Goal: Transaction & Acquisition: Purchase product/service

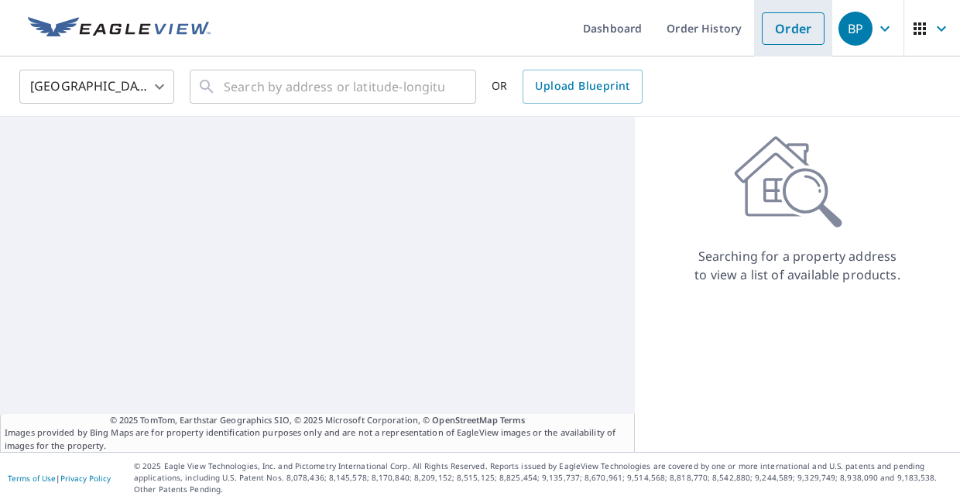
click at [798, 28] on link "Order" at bounding box center [793, 28] width 63 height 33
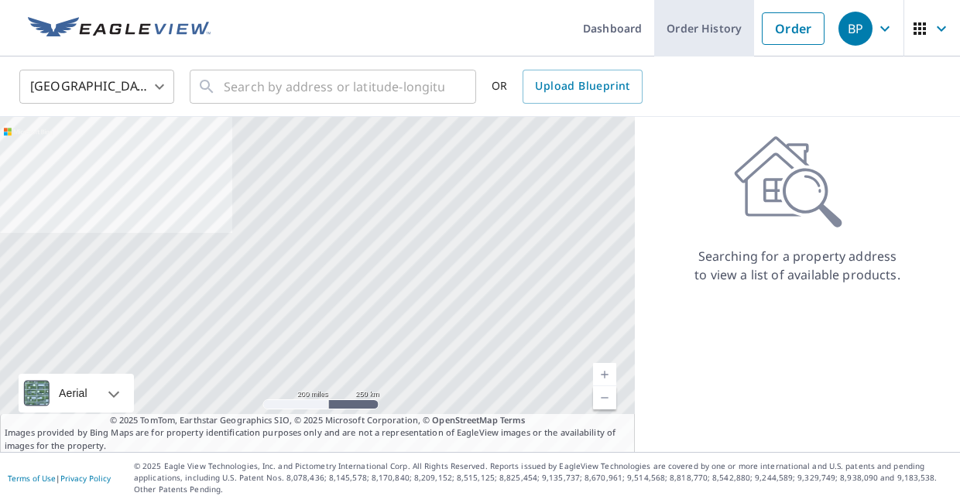
click at [723, 19] on link "Order History" at bounding box center [704, 28] width 100 height 57
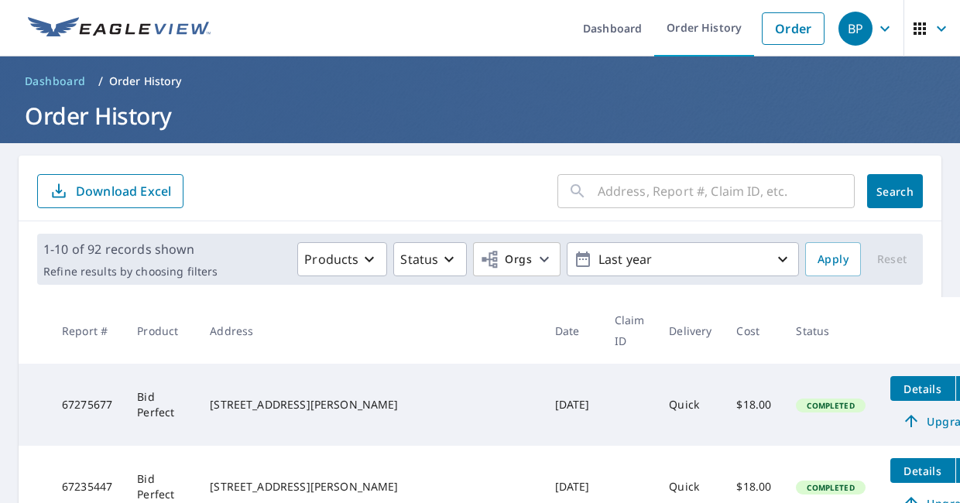
click at [399, 446] on td "[STREET_ADDRESS][PERSON_NAME]" at bounding box center [369, 487] width 345 height 82
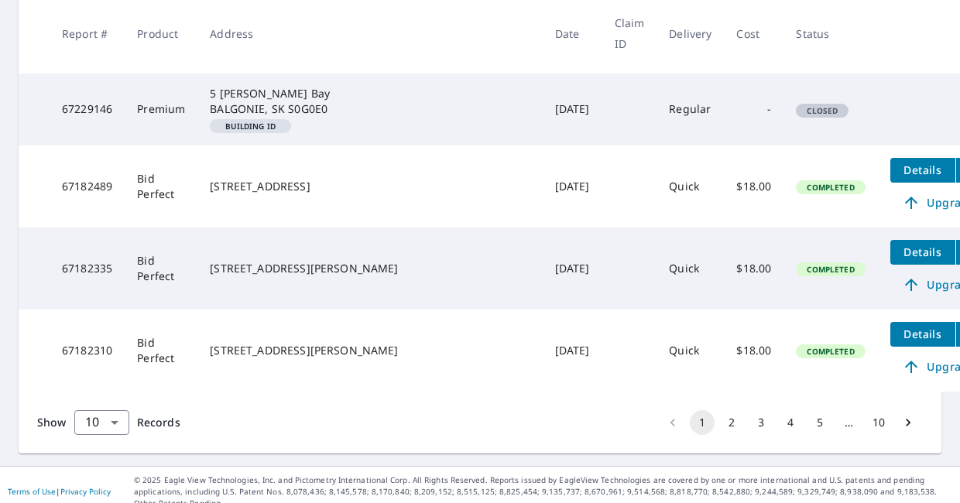
scroll to position [674, 0]
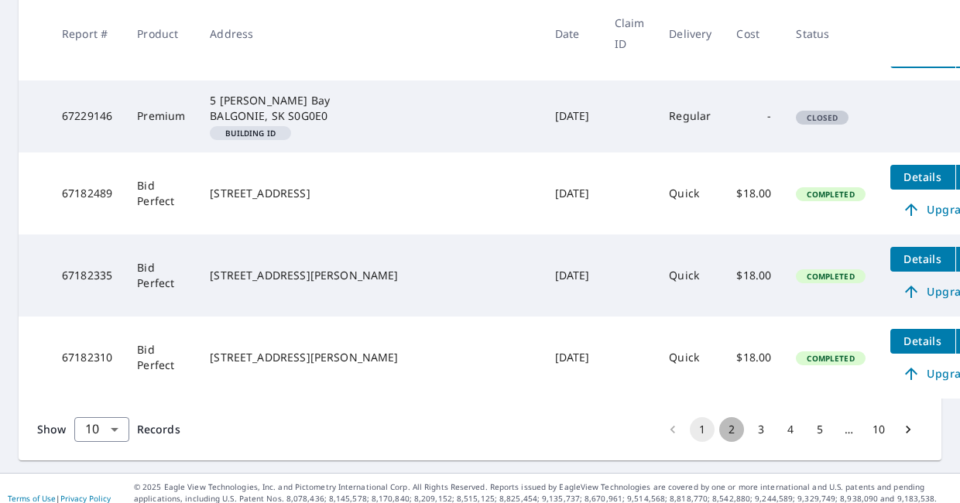
click at [732, 421] on button "2" at bounding box center [731, 429] width 25 height 25
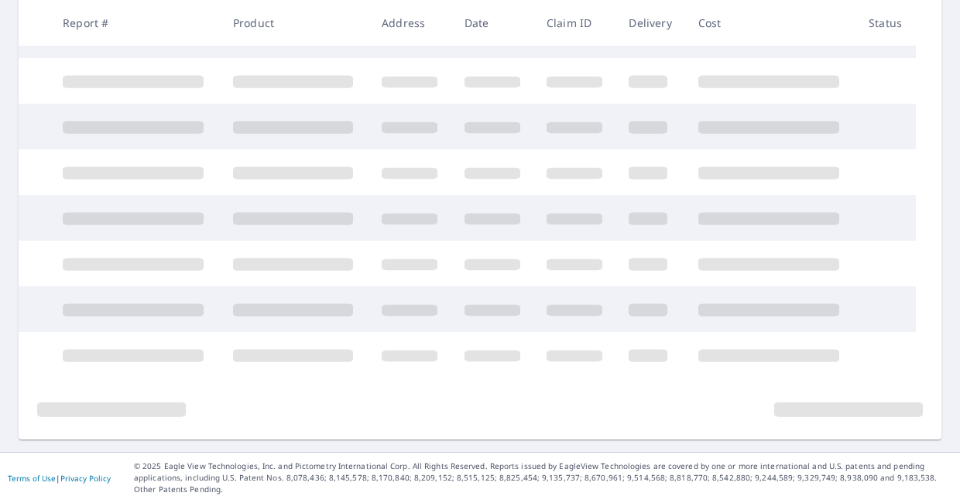
scroll to position [393, 0]
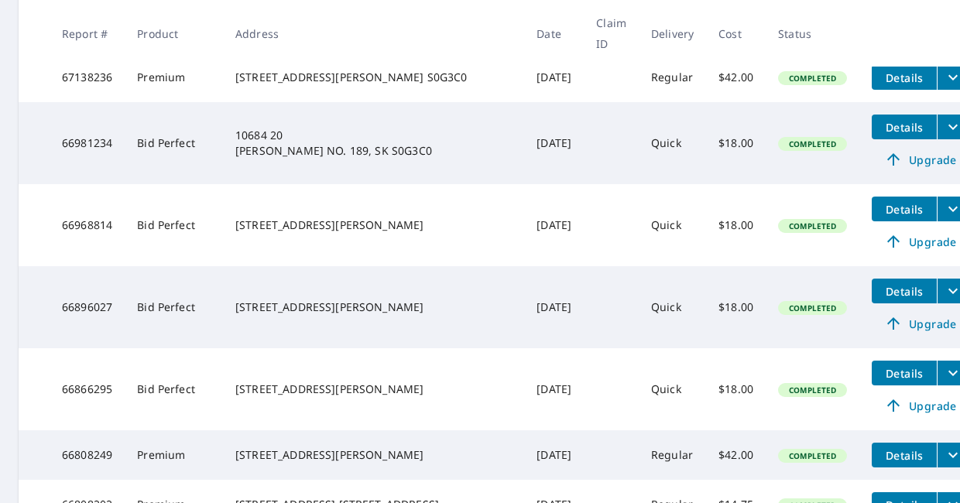
click at [309, 70] on div "[STREET_ADDRESS][PERSON_NAME] S0G3C0" at bounding box center [373, 77] width 276 height 15
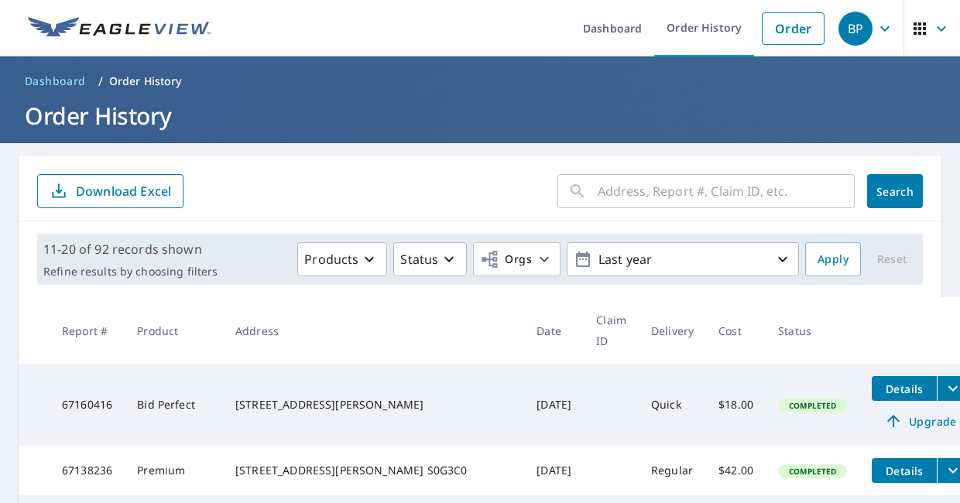
scroll to position [0, 0]
click at [777, 29] on link "Order" at bounding box center [793, 28] width 63 height 33
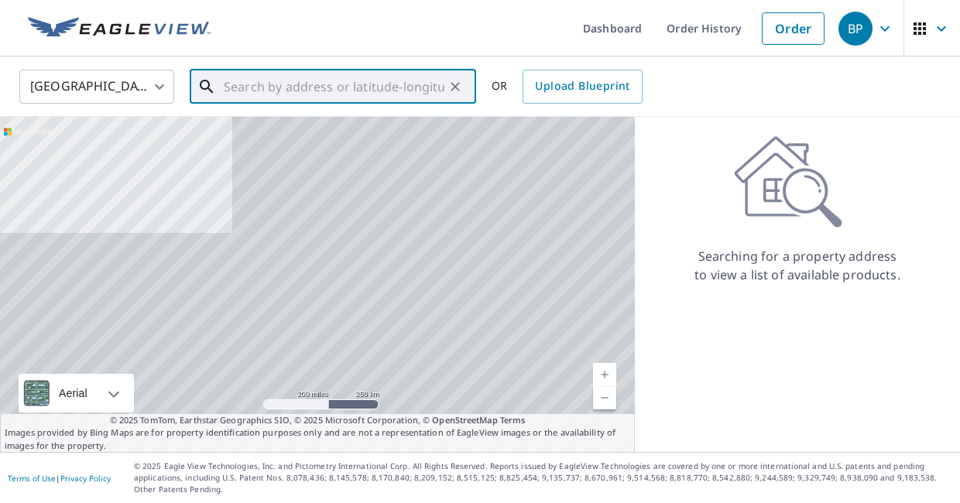
click at [392, 90] on input "text" at bounding box center [334, 86] width 221 height 43
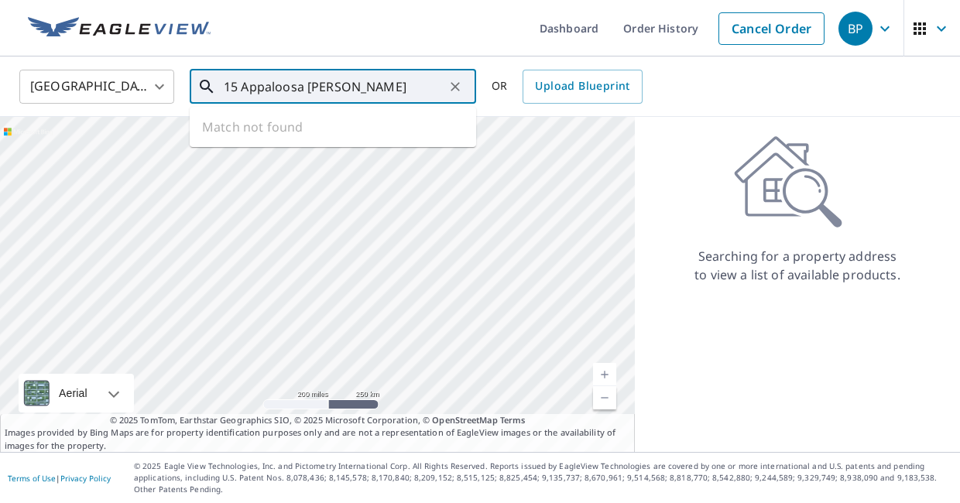
type input "15 Appaloosa [PERSON_NAME]"
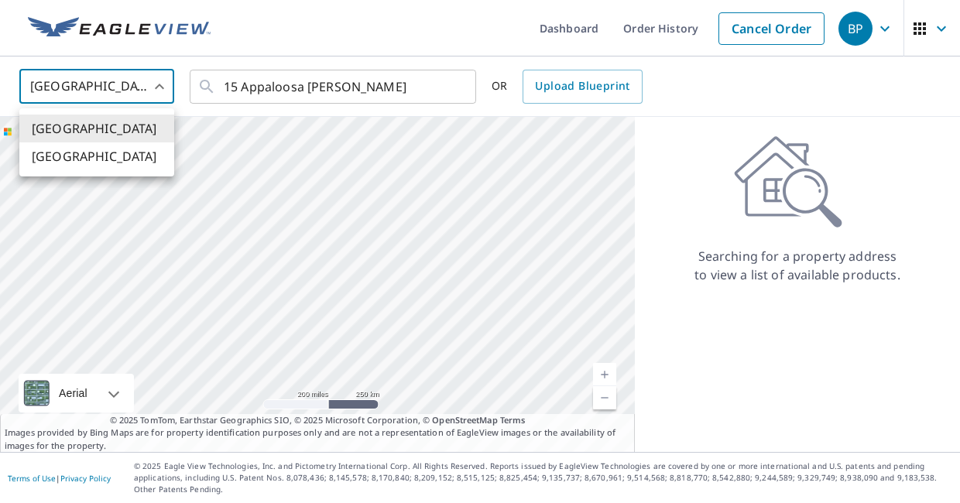
click at [165, 87] on body "BP BP Dashboard Order History Cancel Order BP [GEOGRAPHIC_DATA] [GEOGRAPHIC_DAT…" at bounding box center [480, 251] width 960 height 503
click at [142, 157] on li "[GEOGRAPHIC_DATA]" at bounding box center [96, 156] width 155 height 28
type input "CA"
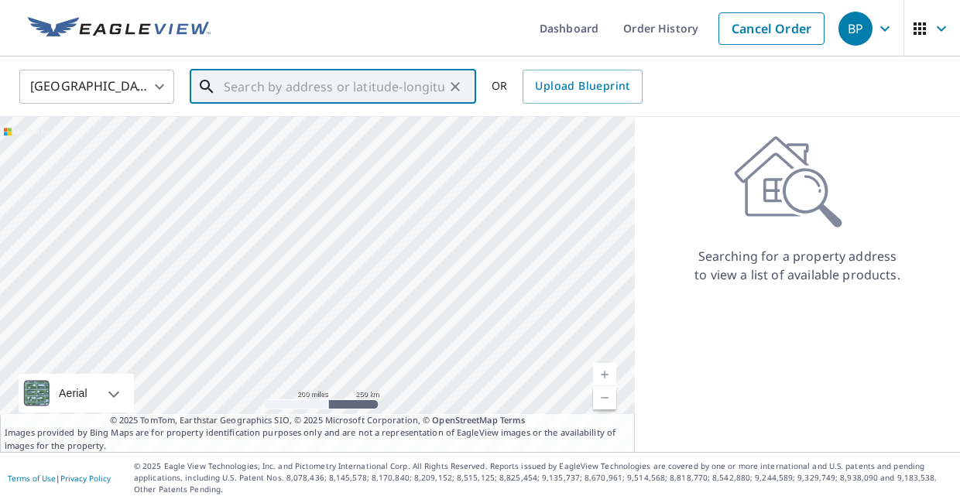
click at [351, 81] on input "text" at bounding box center [334, 86] width 221 height 43
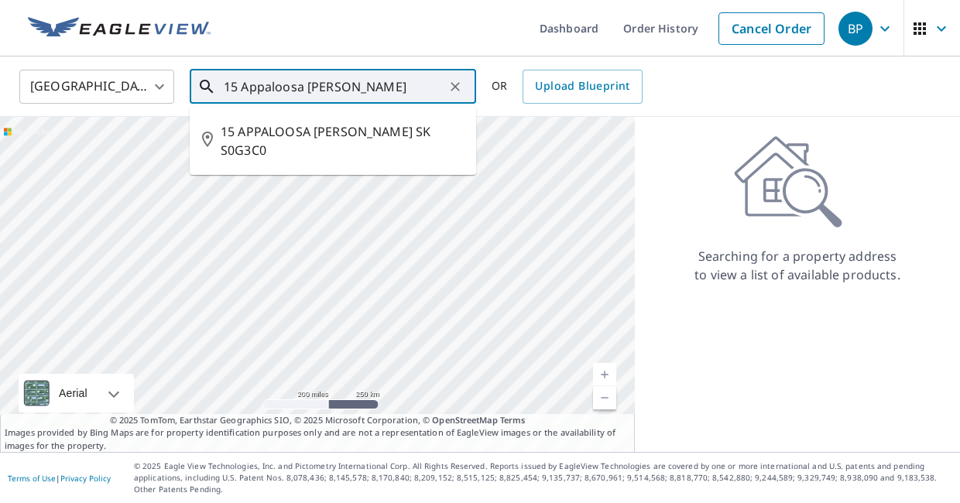
type input "15 Appaloosa [PERSON_NAME]"
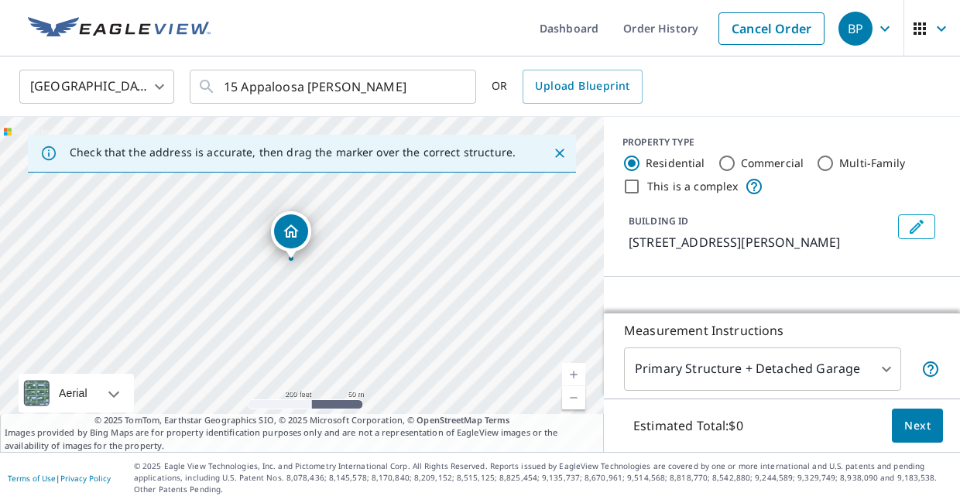
drag, startPoint x: 321, startPoint y: 258, endPoint x: 301, endPoint y: 241, distance: 26.4
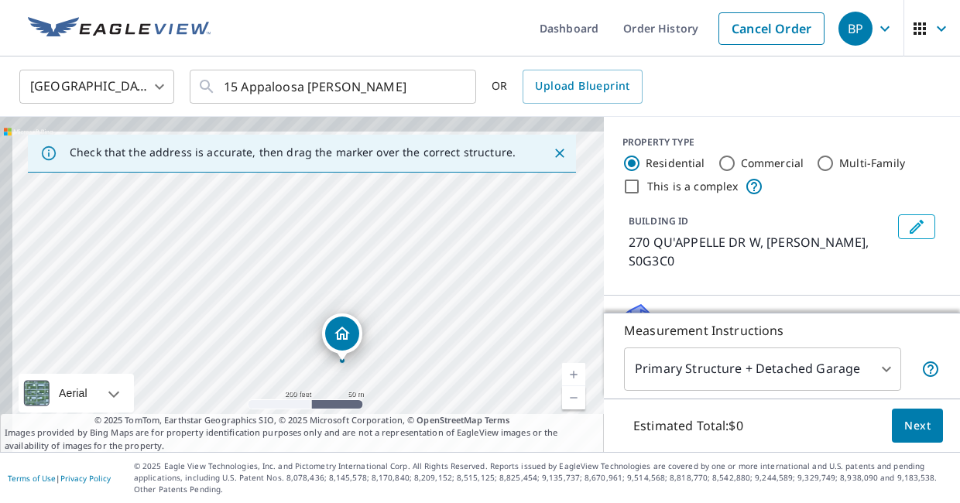
drag, startPoint x: 459, startPoint y: 217, endPoint x: 498, endPoint y: 290, distance: 82.4
click at [499, 290] on div "270 QU'APPELLE DR W [PERSON_NAME] S0G3C0" at bounding box center [302, 284] width 604 height 335
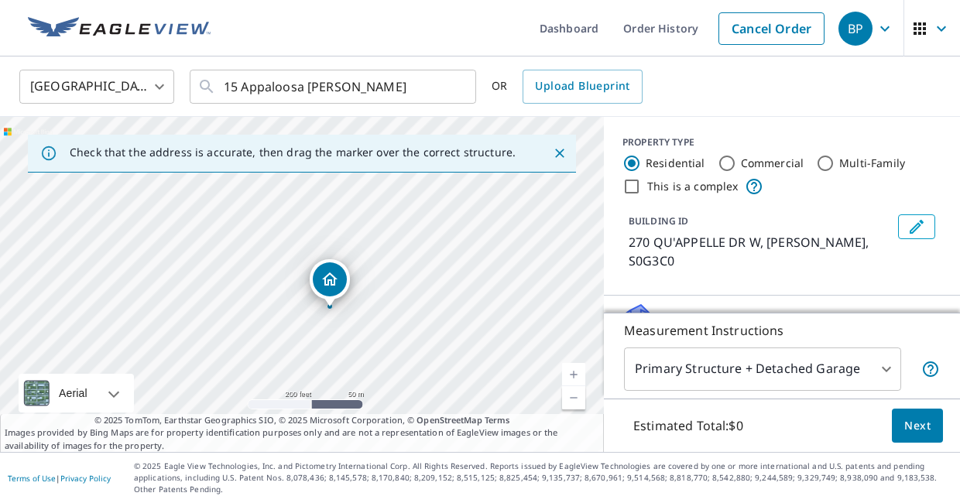
drag, startPoint x: 341, startPoint y: 330, endPoint x: 329, endPoint y: 276, distance: 55.6
click at [869, 265] on p "270 QU'APPELLE DR W, [PERSON_NAME], S0G3C0" at bounding box center [760, 251] width 263 height 37
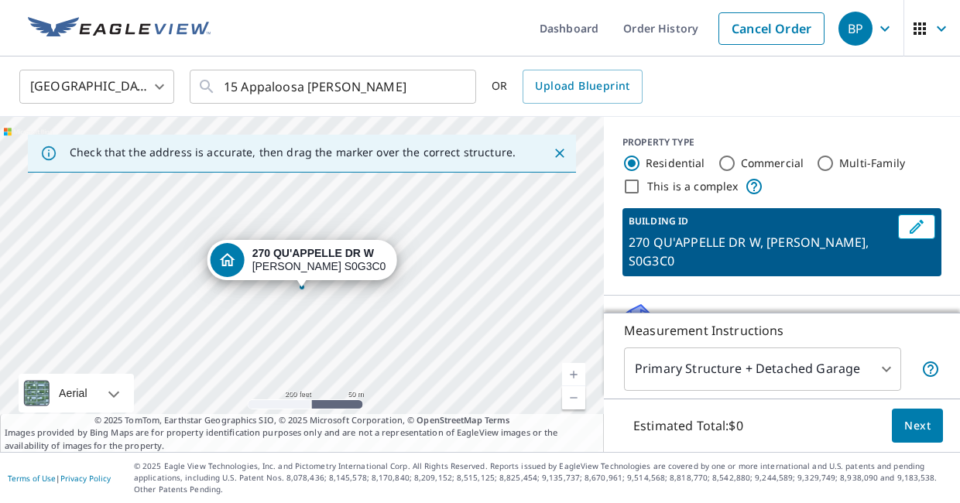
click at [912, 294] on div "PROPERTY TYPE Residential Commercial Multi-Family This is a complex BUILDING ID…" at bounding box center [782, 206] width 356 height 179
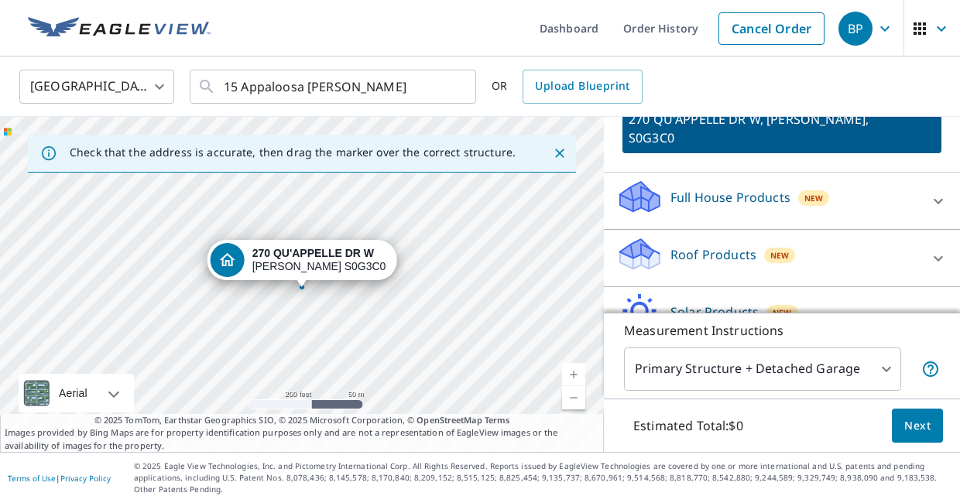
scroll to position [119, 0]
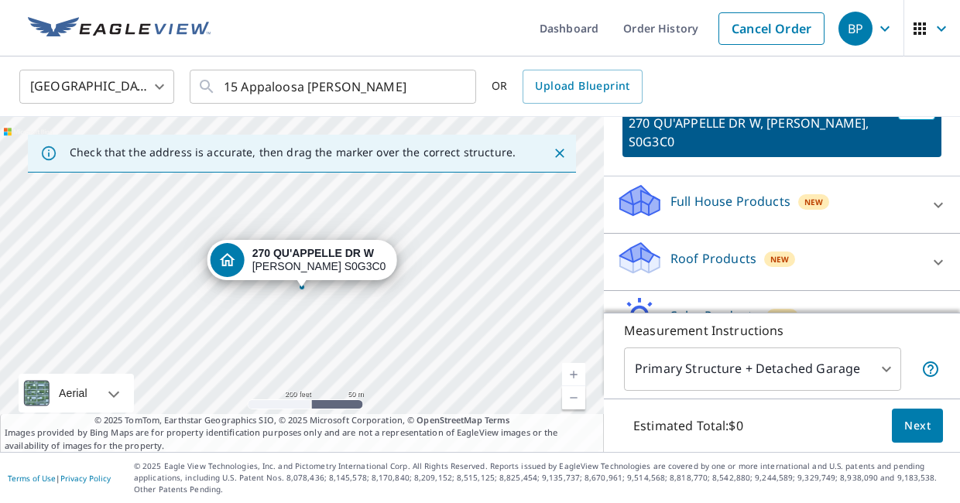
click at [905, 272] on div "Roof Products New" at bounding box center [768, 262] width 304 height 44
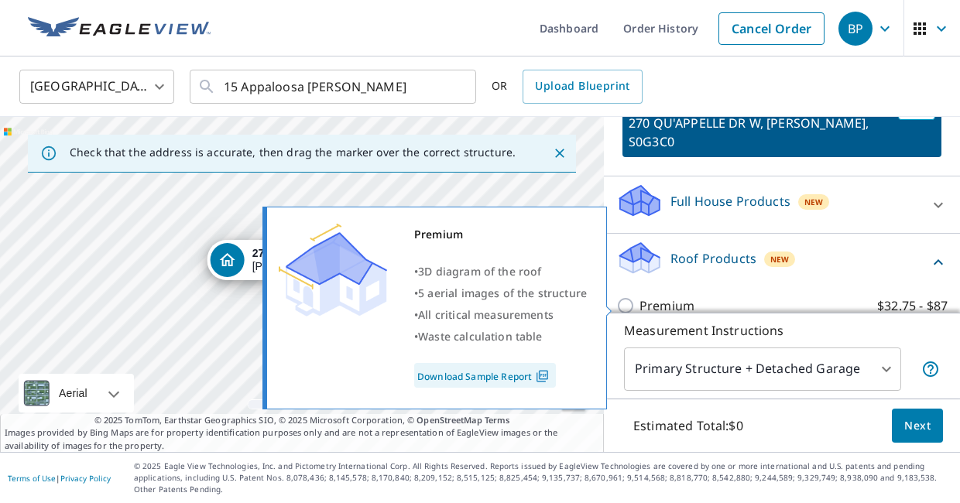
click at [624, 306] on input "Premium $32.75 - $87" at bounding box center [627, 306] width 23 height 19
checkbox input "true"
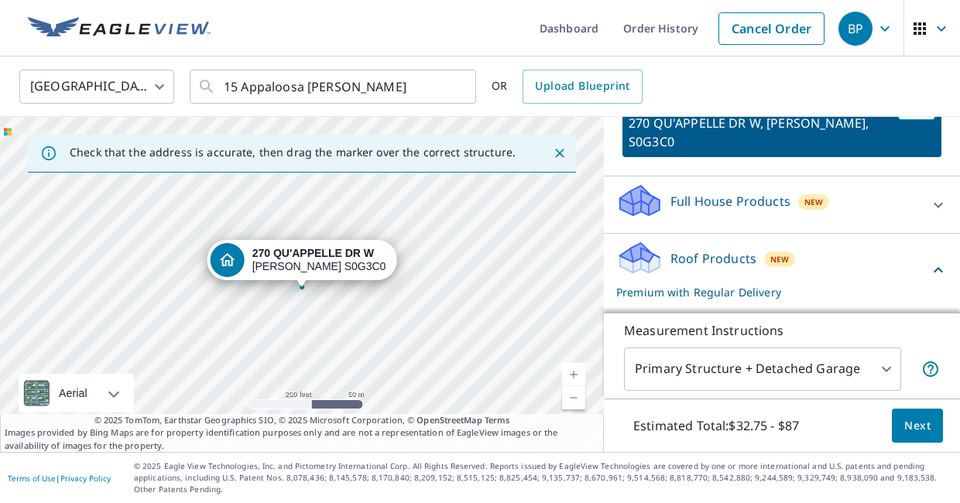
click at [913, 436] on span "Next" at bounding box center [917, 426] width 26 height 19
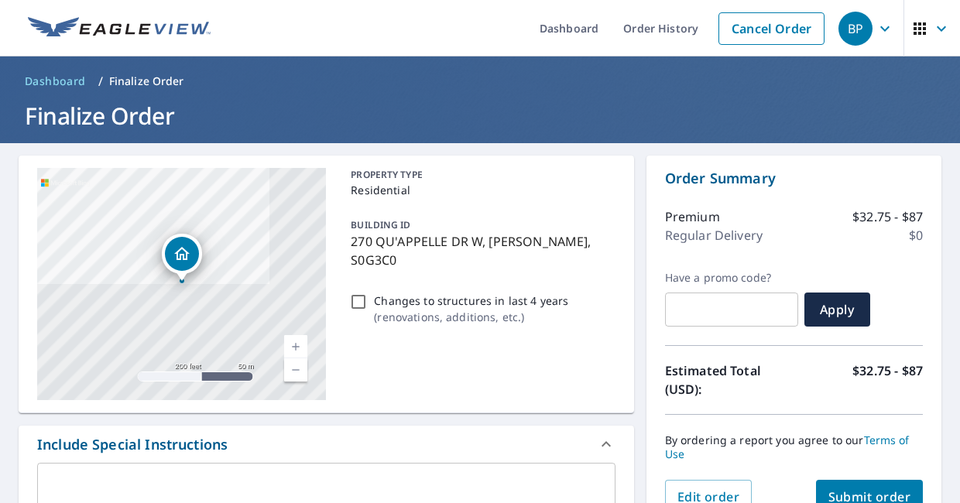
click at [857, 496] on span "Submit order" at bounding box center [870, 497] width 83 height 17
